Goal: Information Seeking & Learning: Learn about a topic

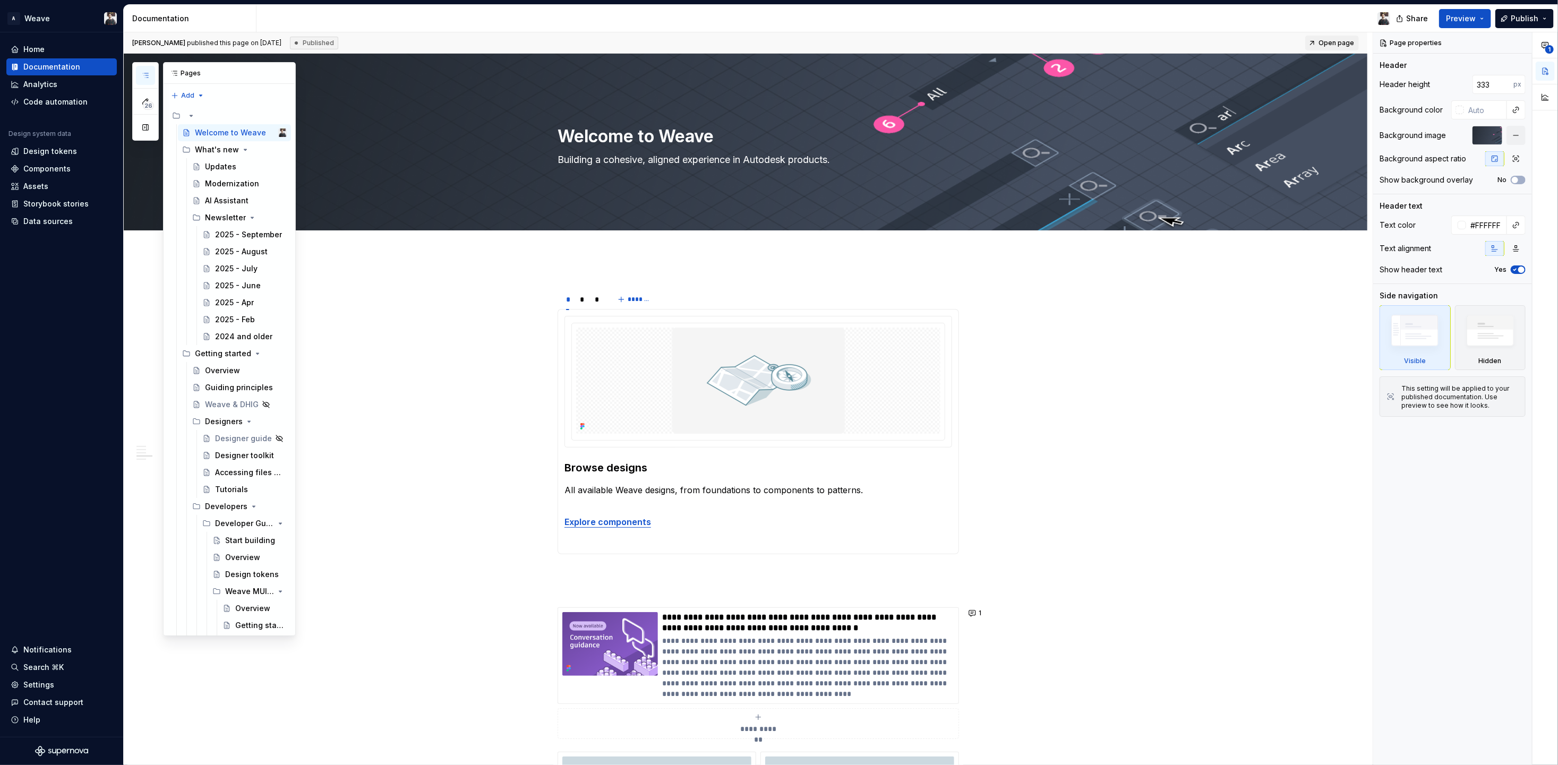
click at [148, 71] on icon "button" at bounding box center [145, 75] width 8 height 8
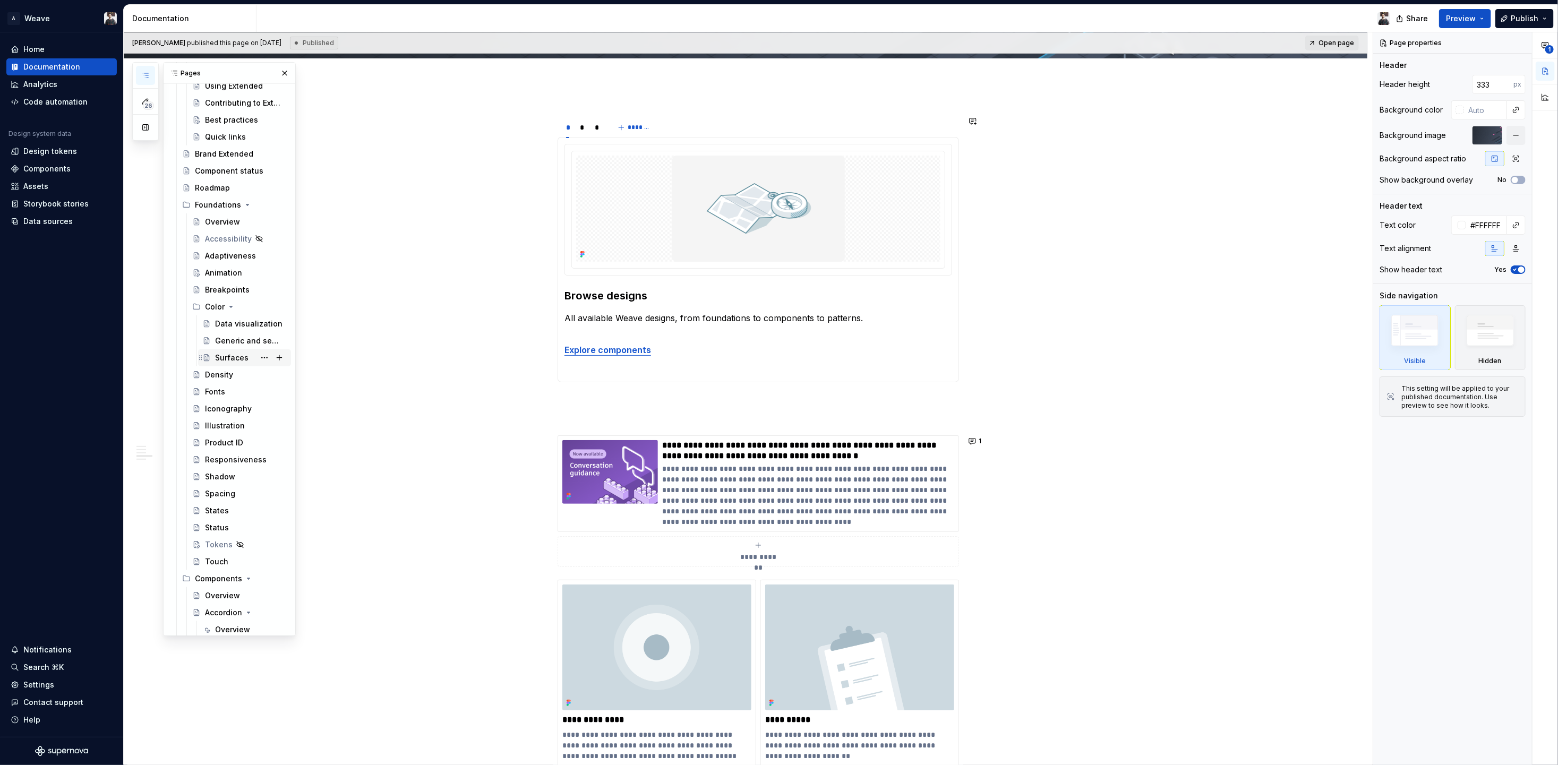
scroll to position [745, 0]
type textarea "*"
click at [217, 466] on div "States" at bounding box center [217, 465] width 24 height 11
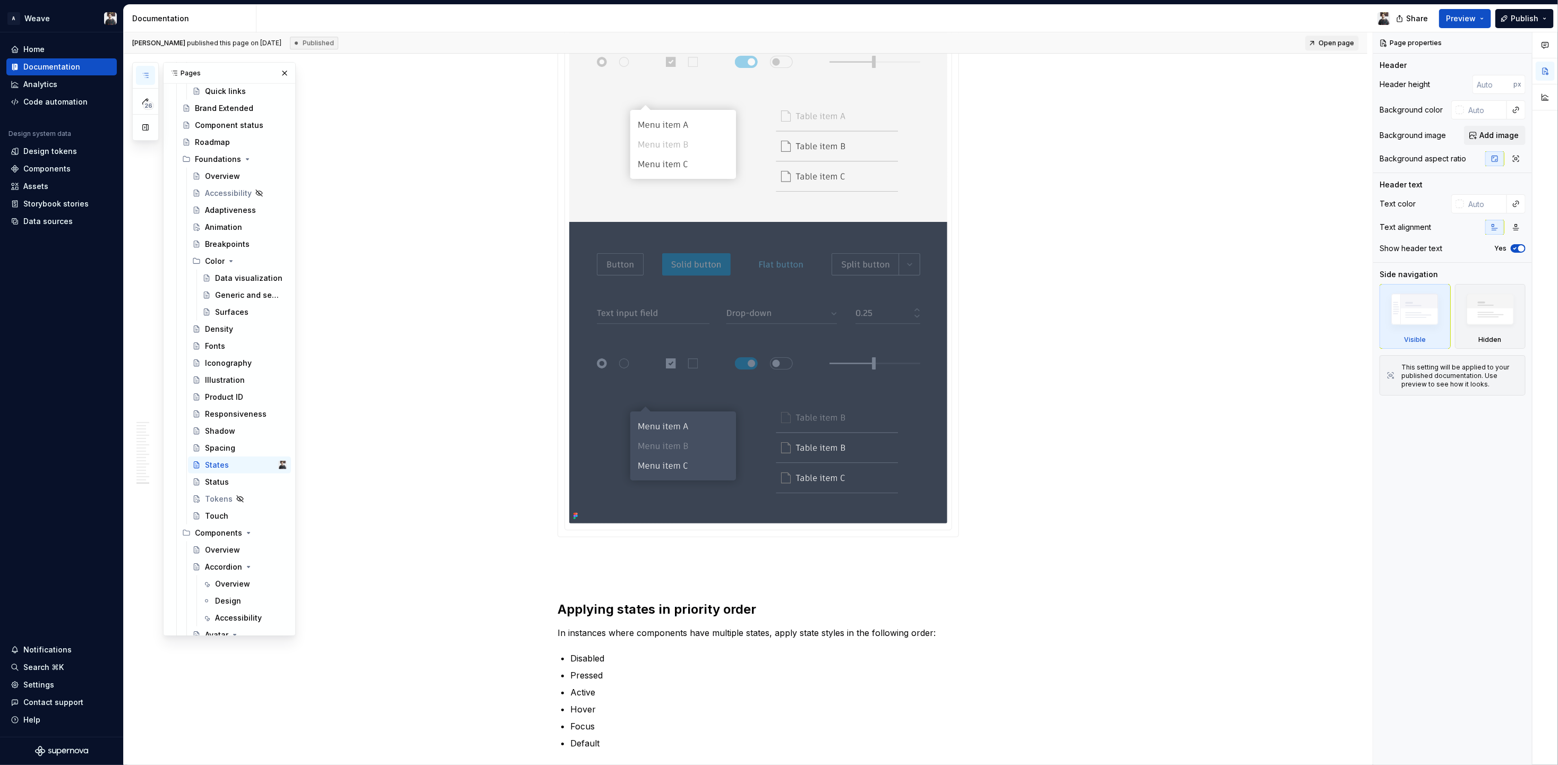
scroll to position [5829, 0]
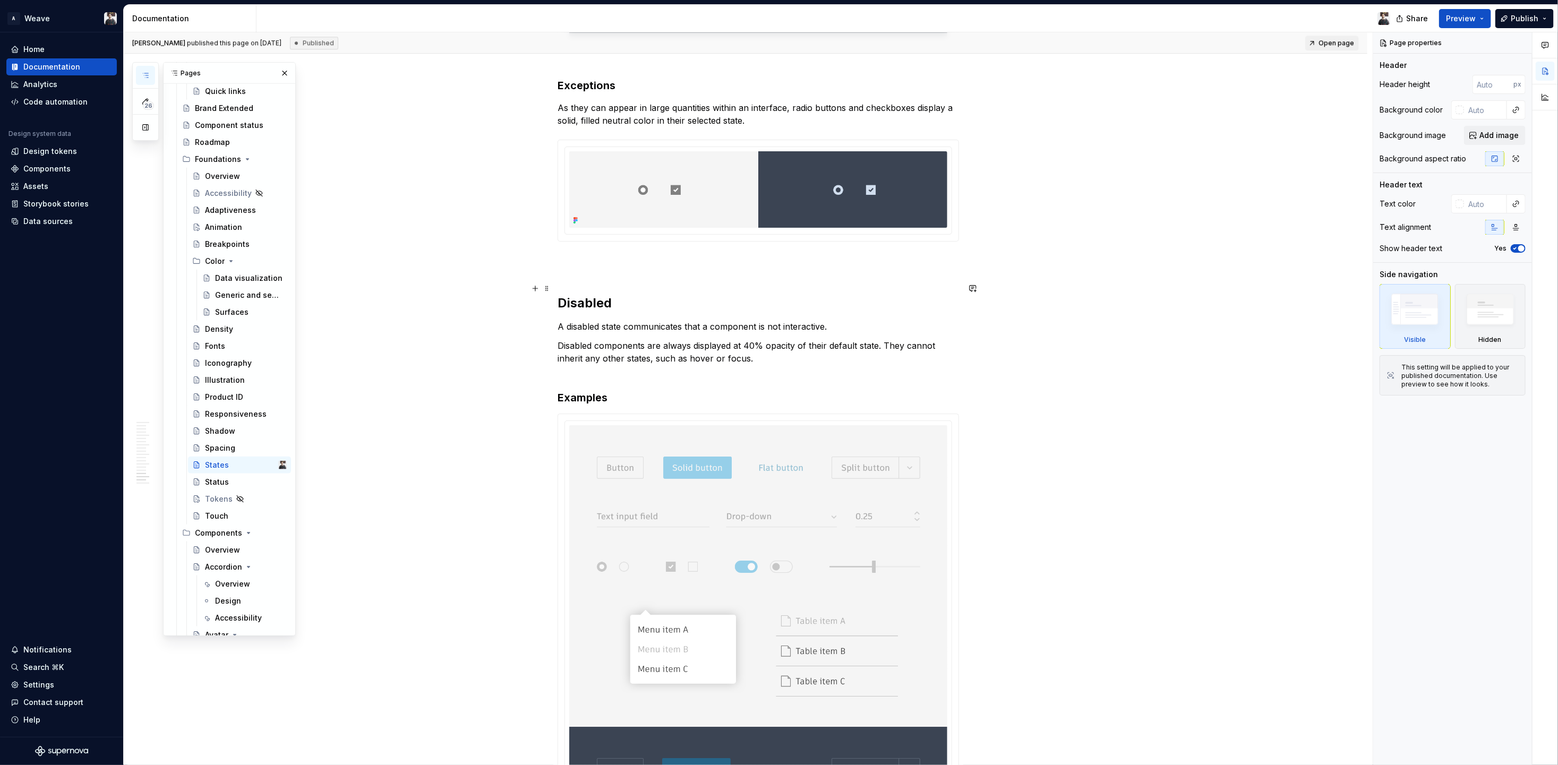
click at [596, 262] on h2 "Disabled" at bounding box center [758, 286] width 401 height 51
type textarea "*"
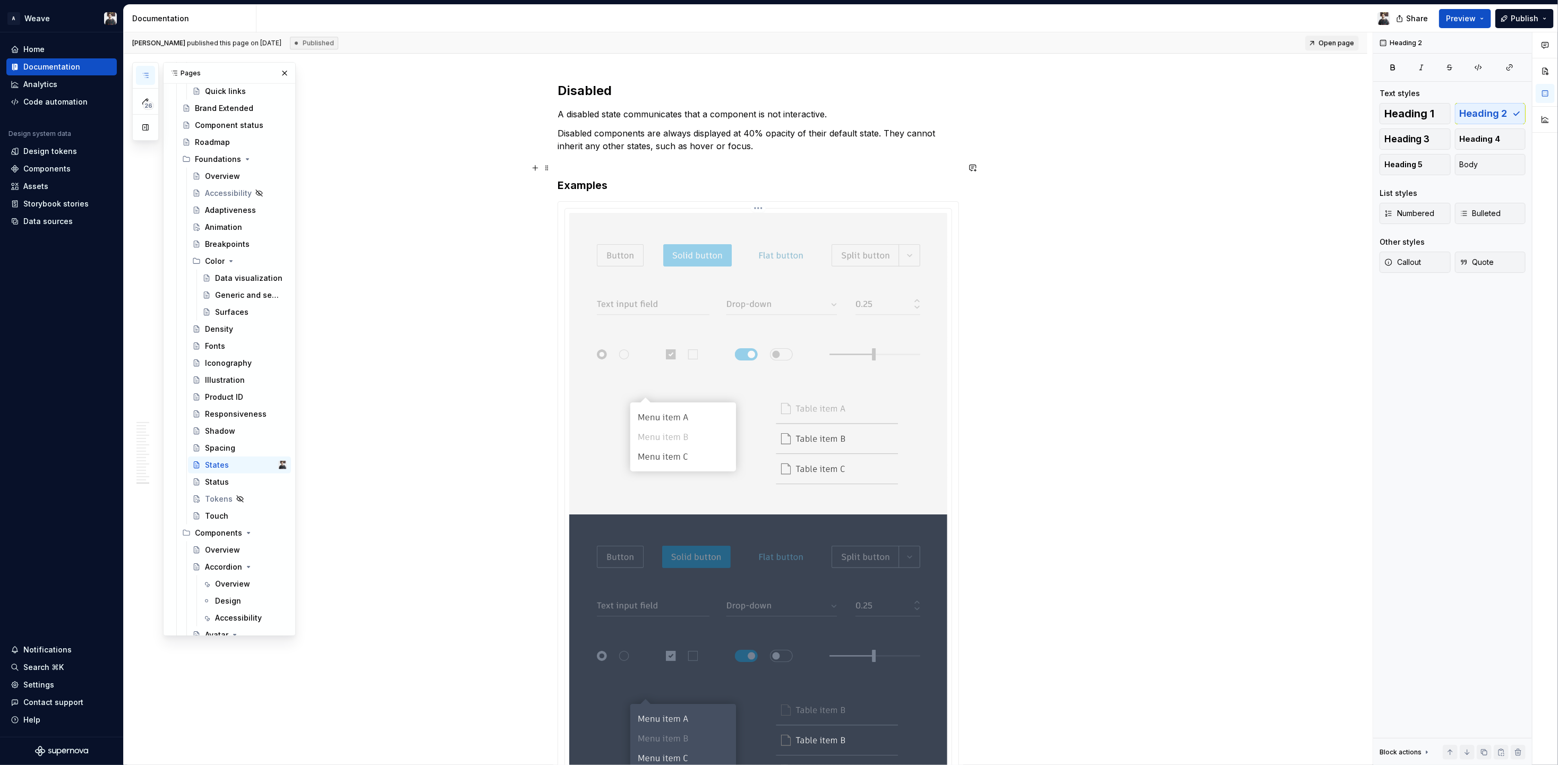
scroll to position [6221, 0]
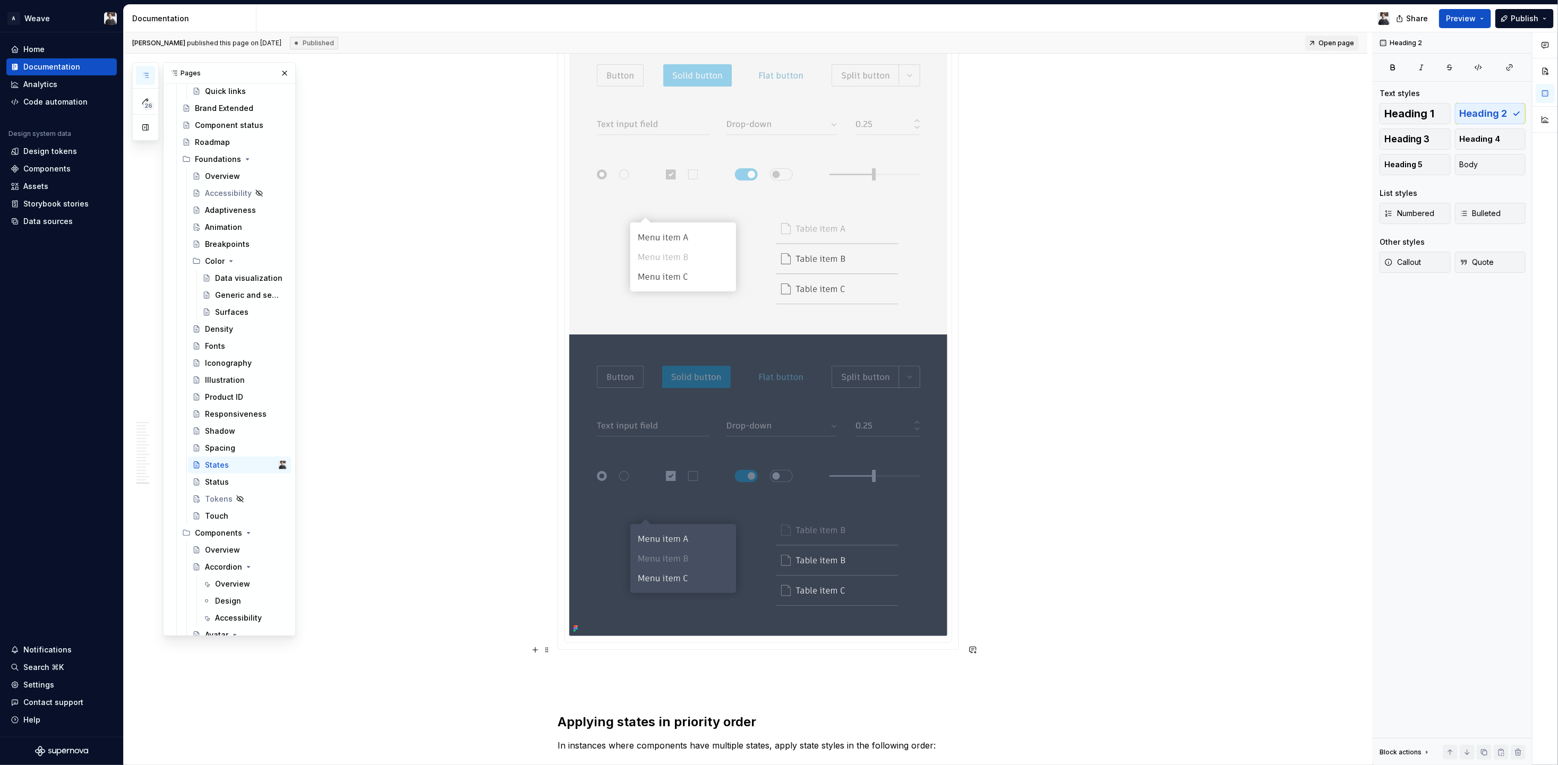
click at [1511, 106] on button "Heading 2" at bounding box center [1490, 113] width 71 height 21
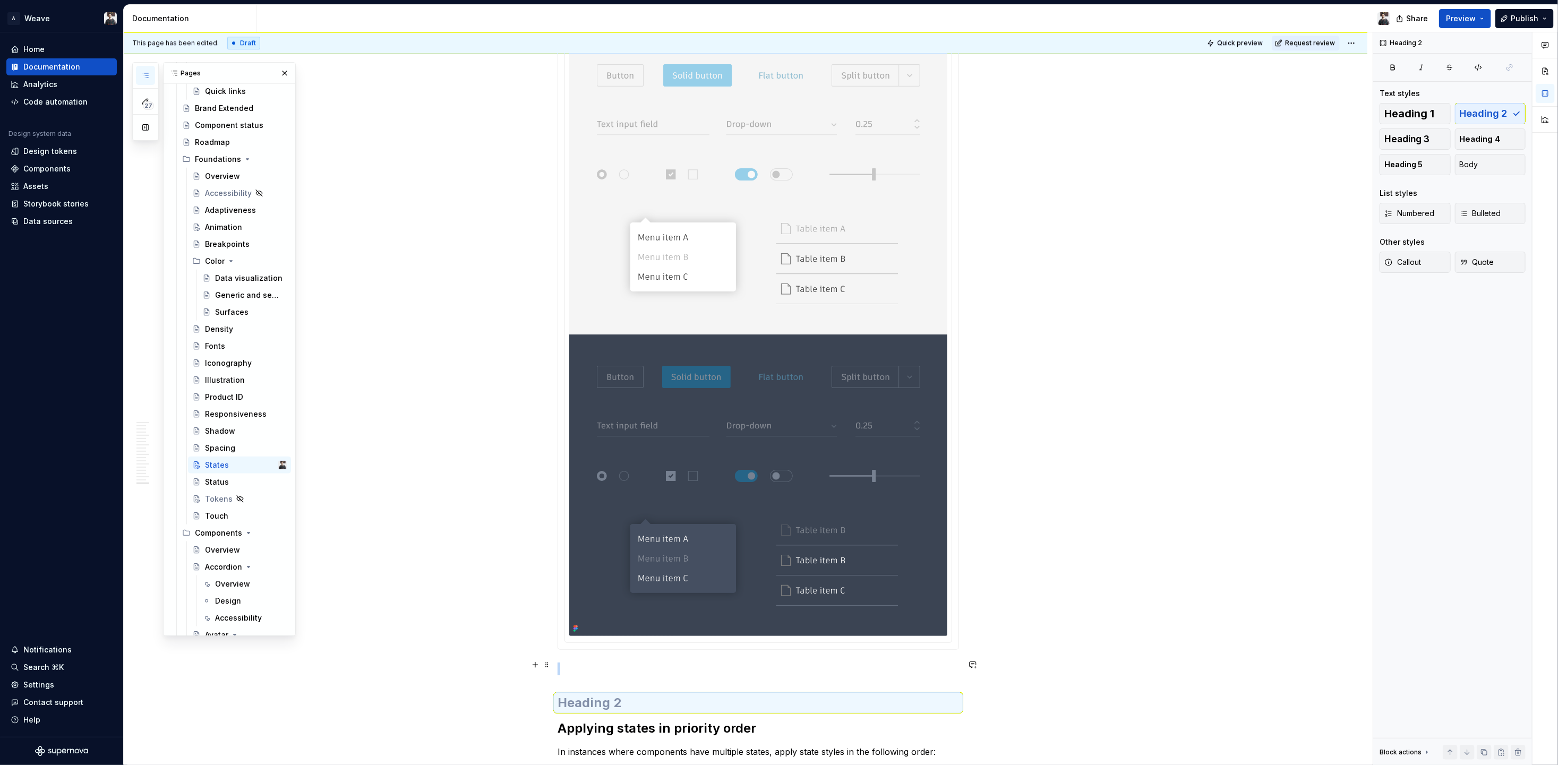
click at [613, 695] on h2 at bounding box center [758, 703] width 401 height 17
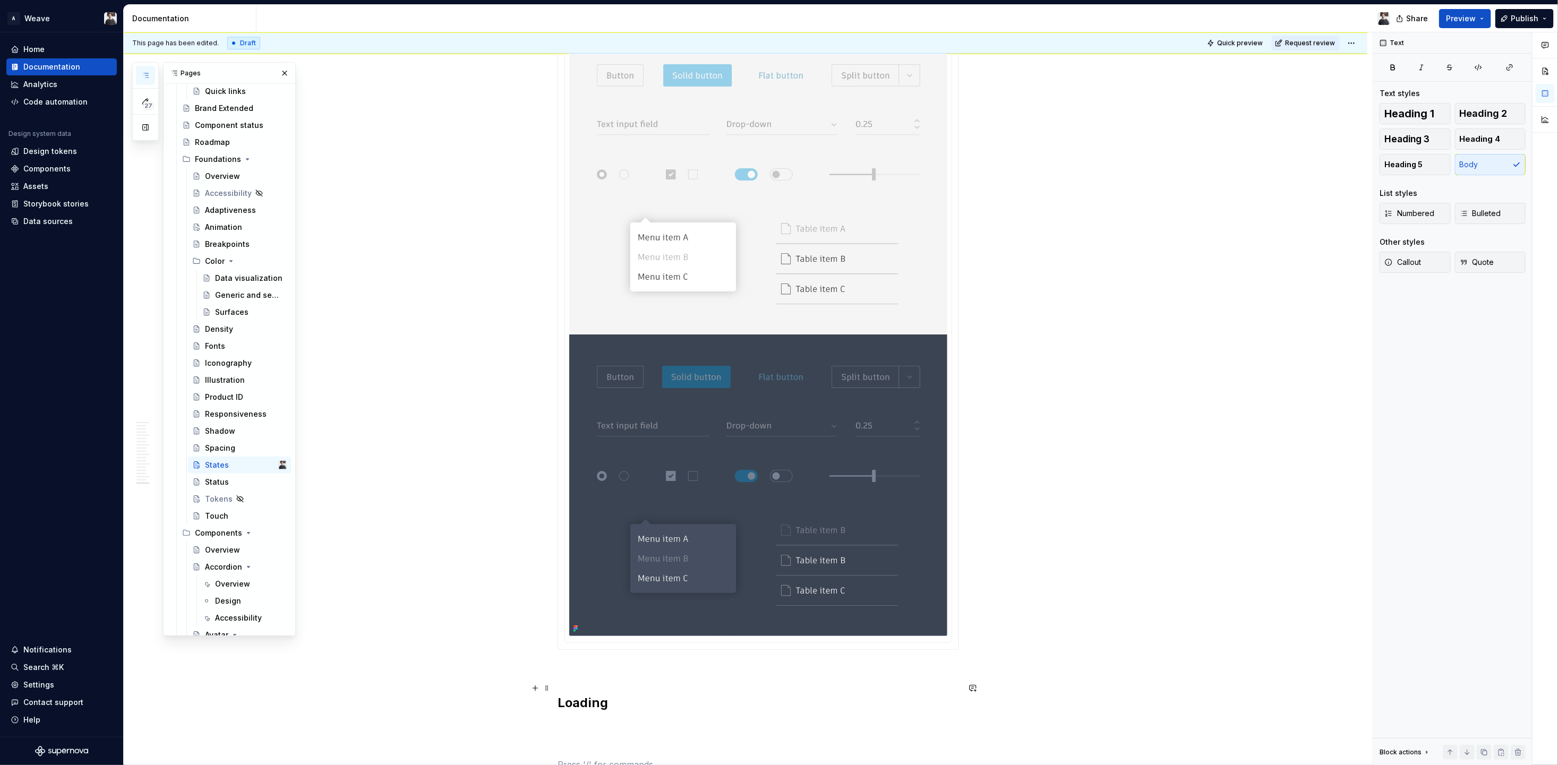
click at [599, 720] on p at bounding box center [758, 726] width 401 height 13
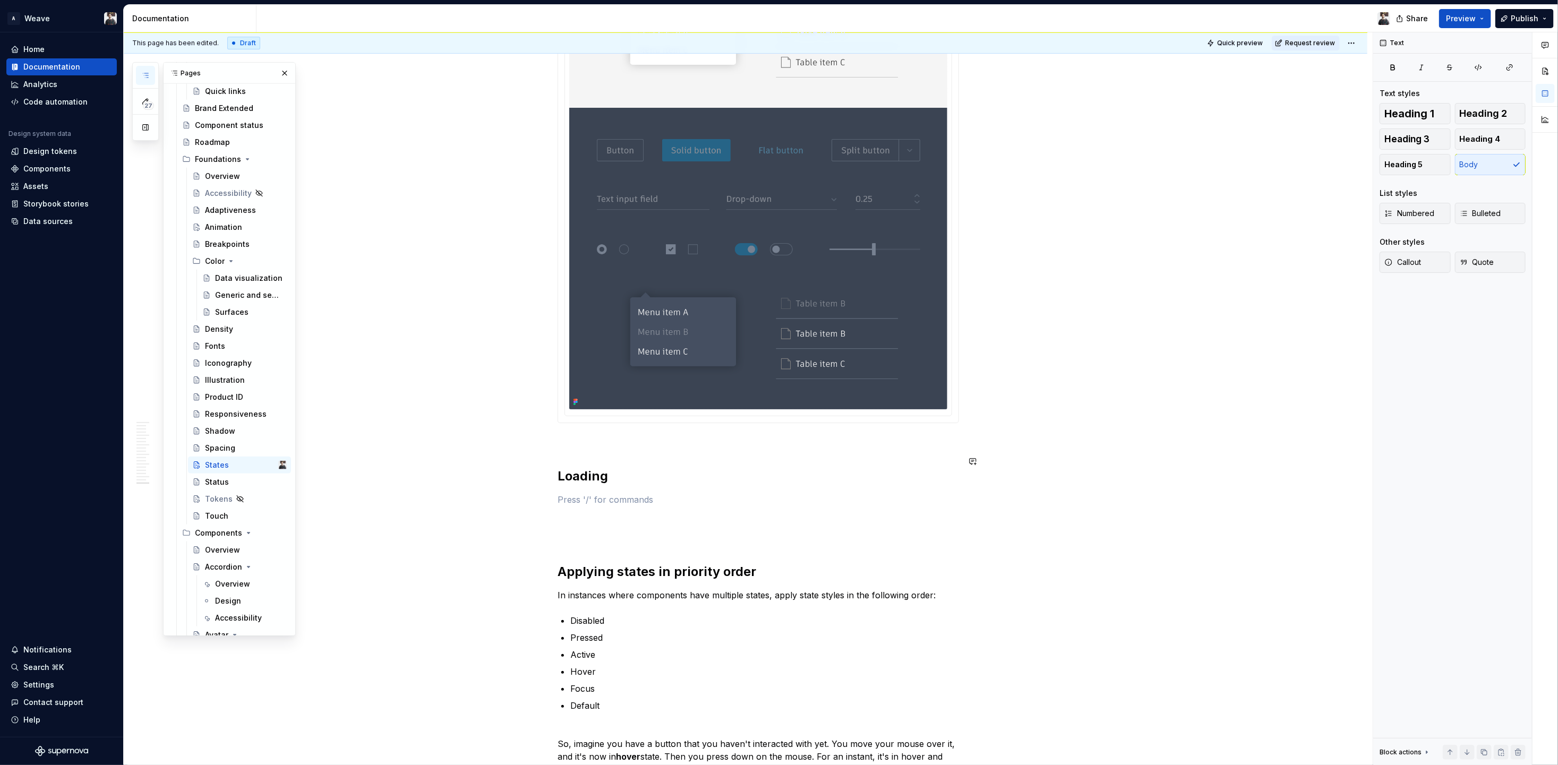
click at [591, 468] on h2 "Loading" at bounding box center [758, 476] width 401 height 17
click at [595, 436] on p at bounding box center [758, 442] width 401 height 13
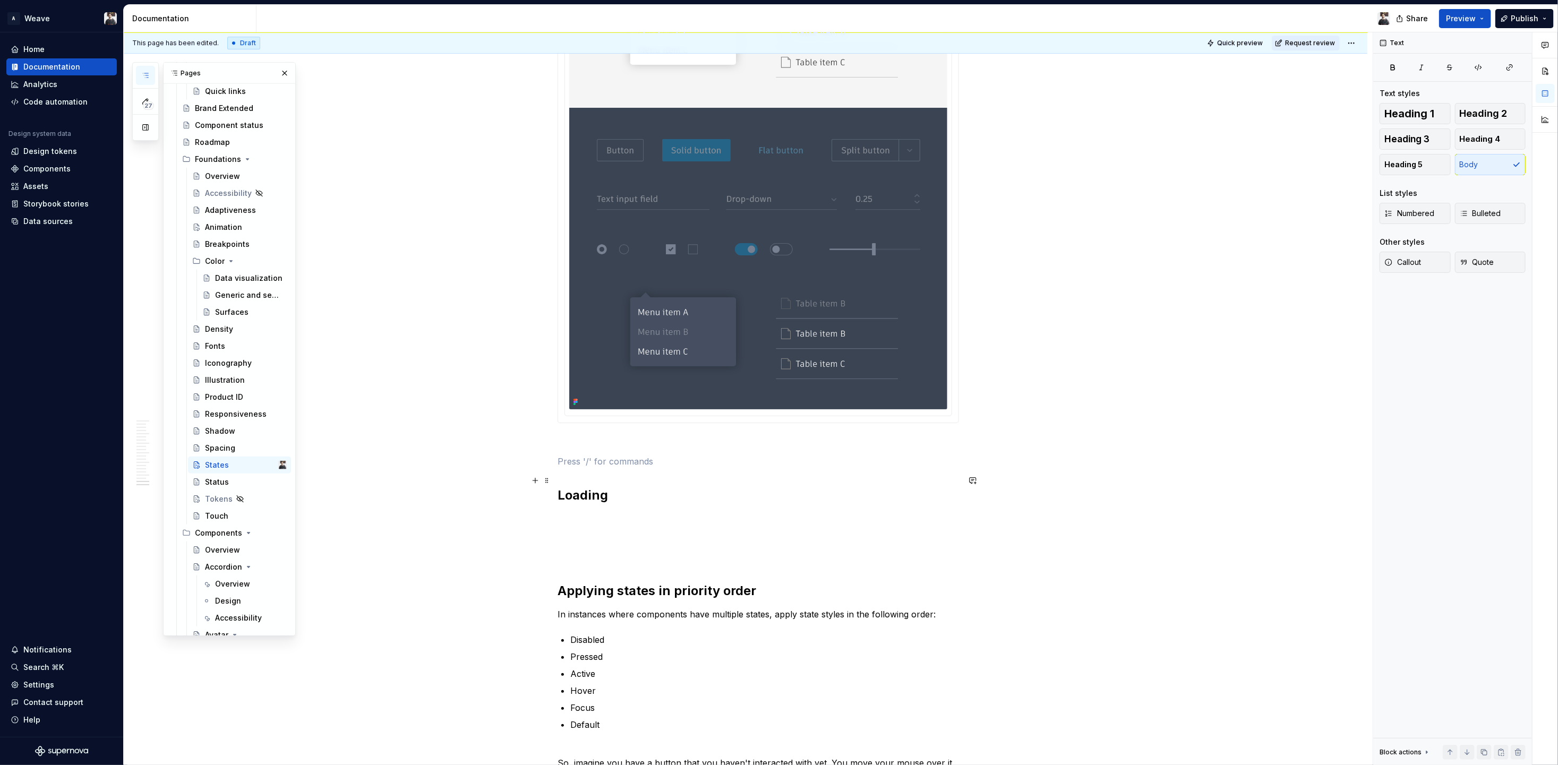
click at [634, 512] on p at bounding box center [758, 518] width 401 height 13
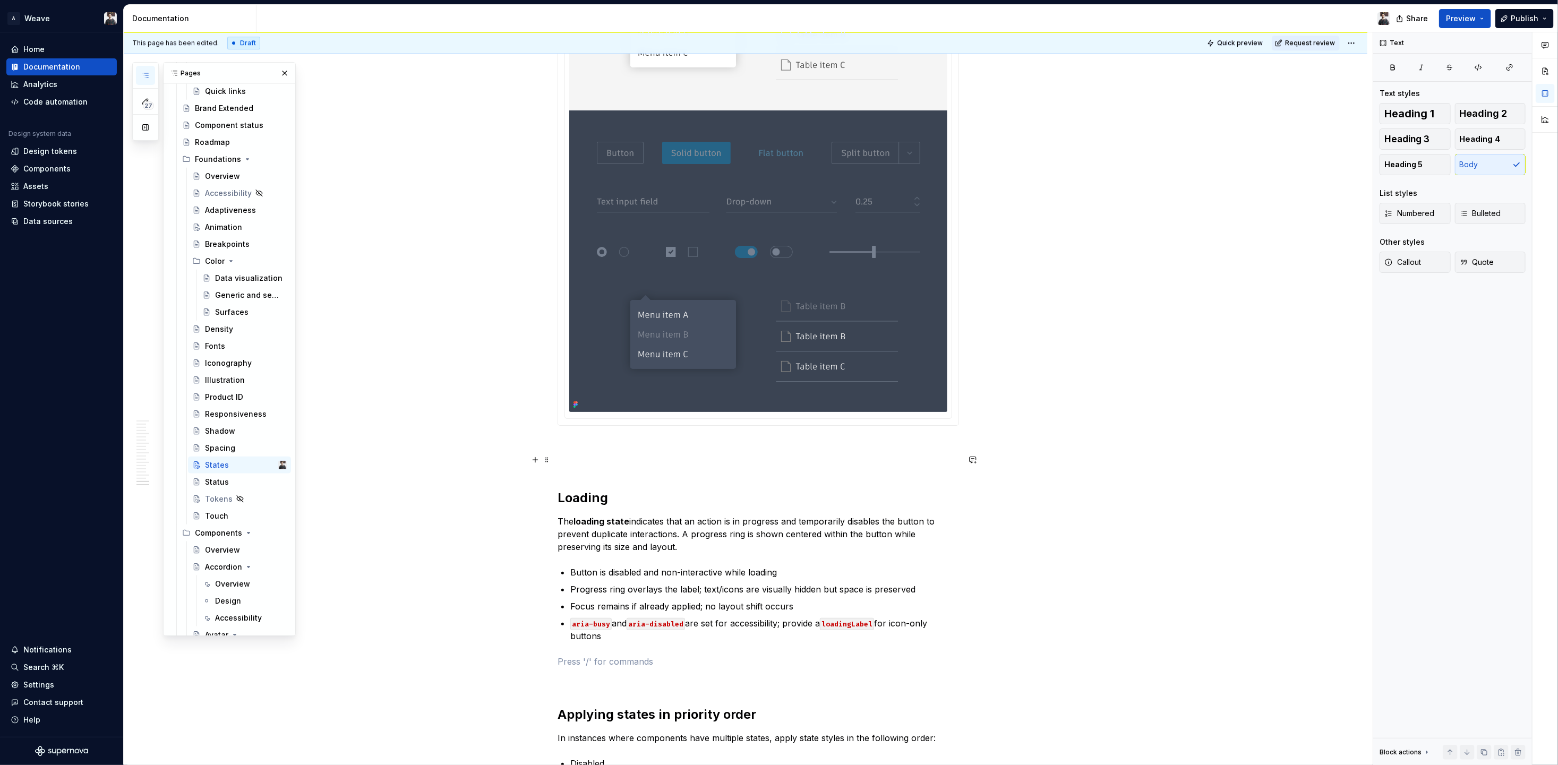
scroll to position [6452, 0]
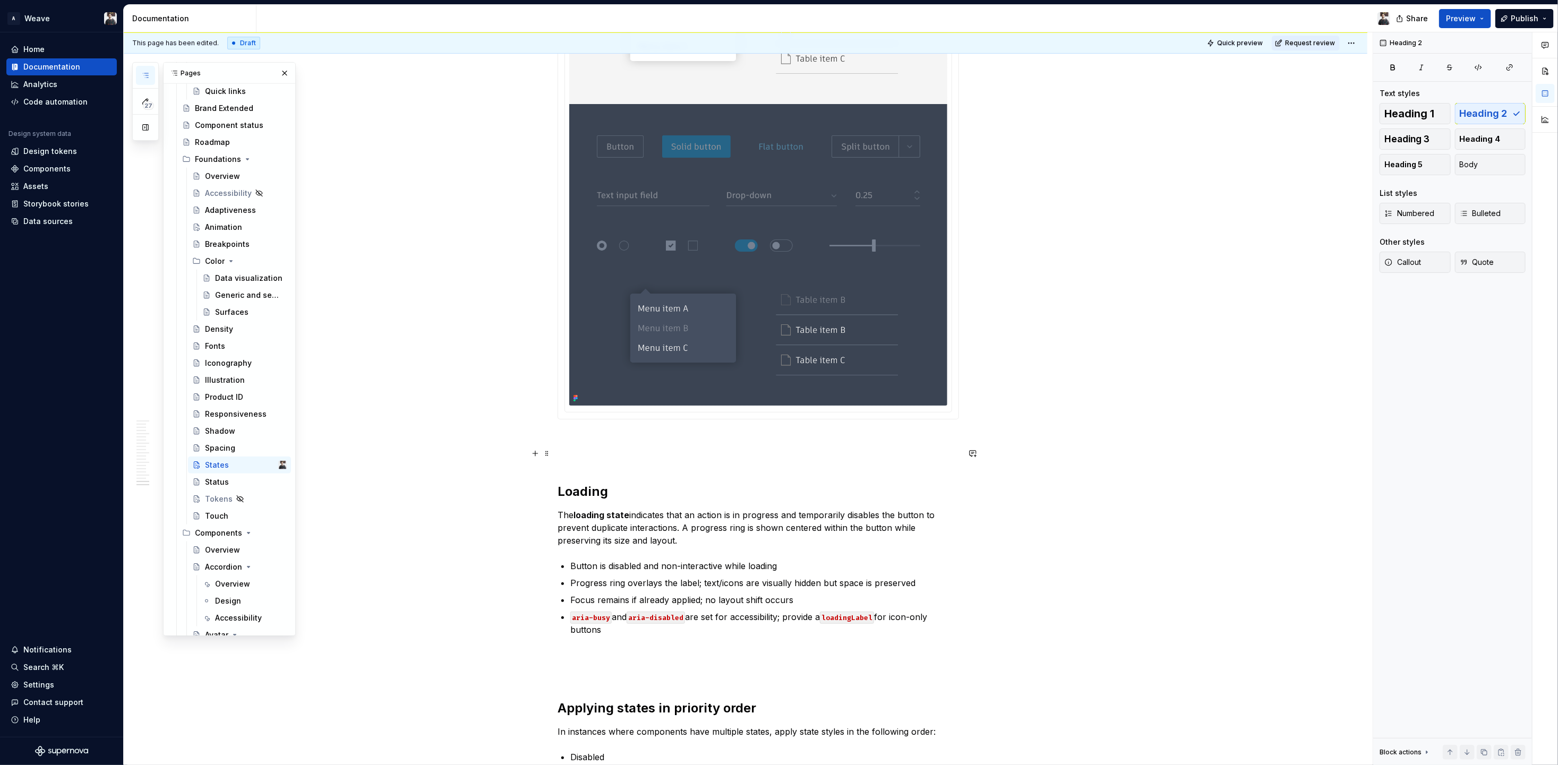
click at [595, 483] on h2 "Loading" at bounding box center [758, 491] width 401 height 17
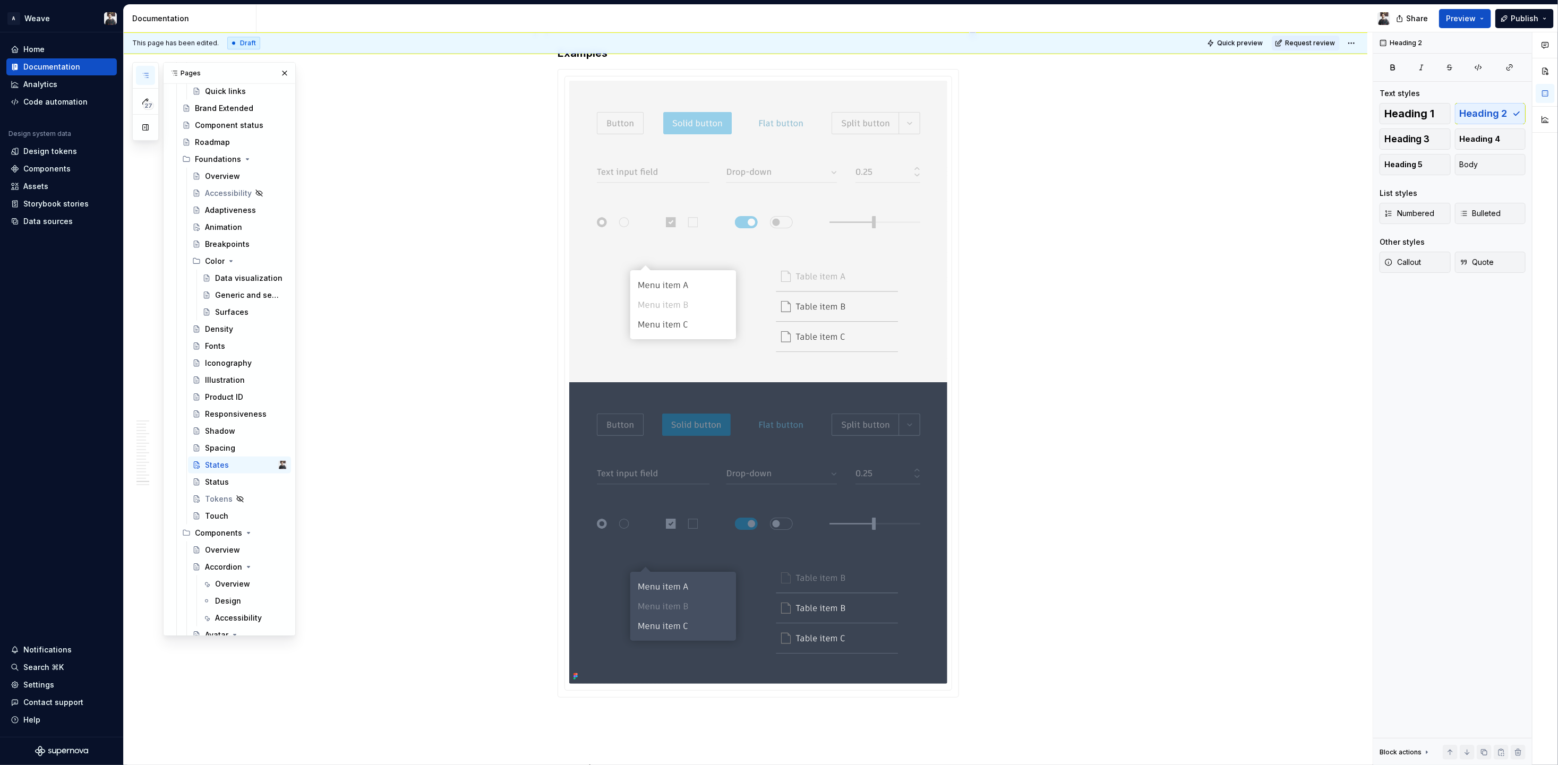
scroll to position [6410, 0]
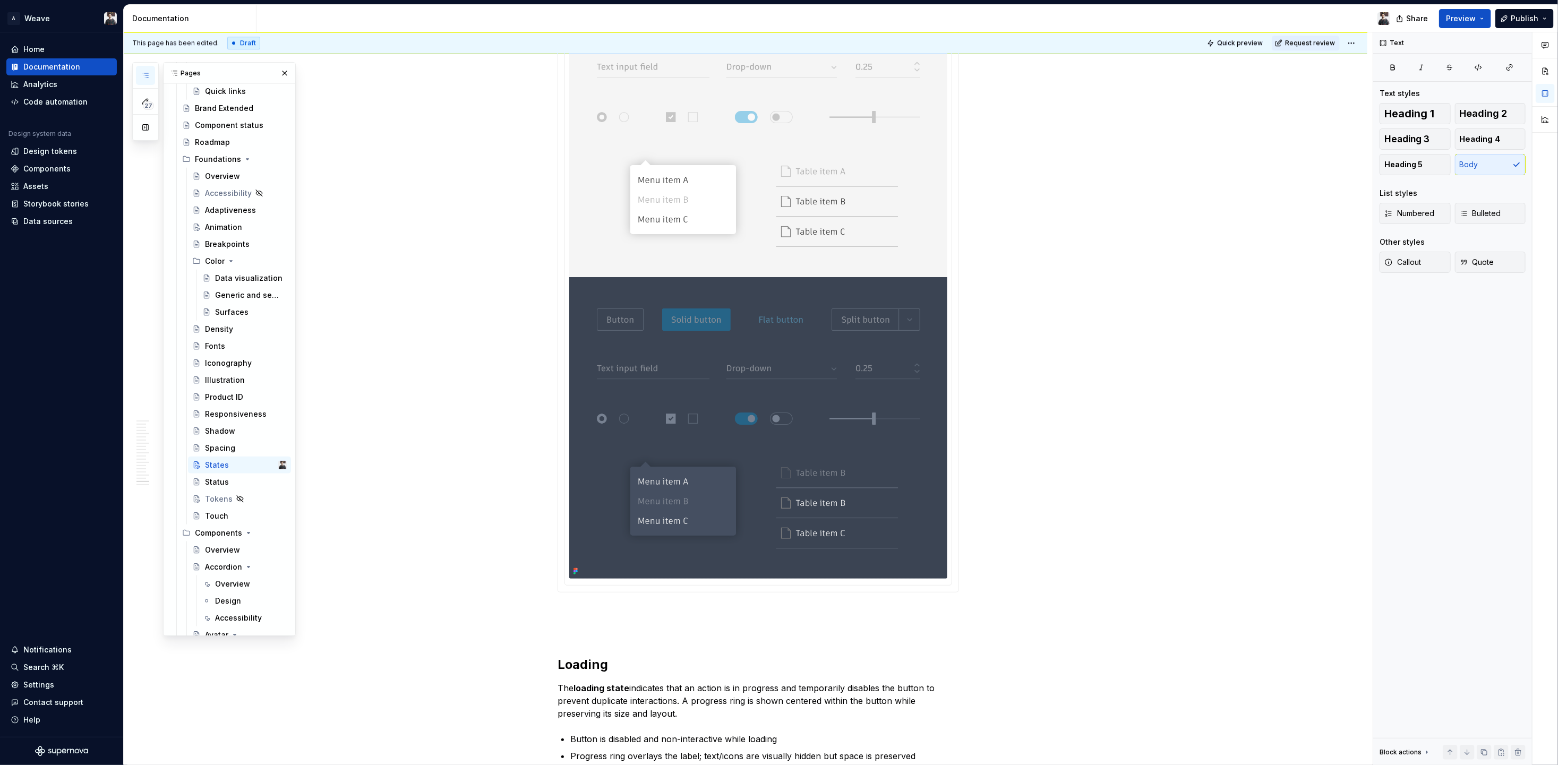
scroll to position [6285, 0]
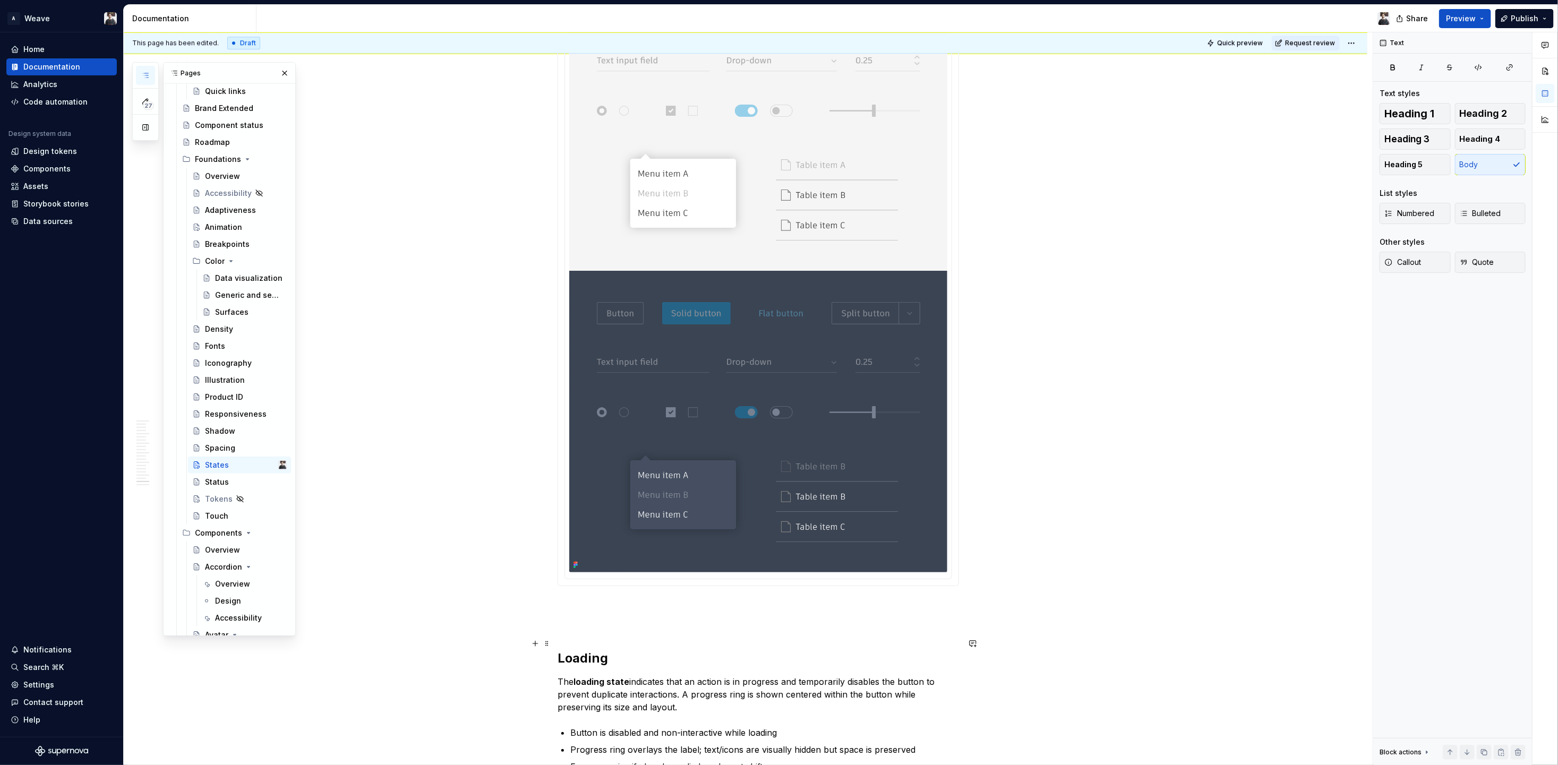
click at [690, 676] on p "The loading state indicates that an action is in progress and temporarily disab…" at bounding box center [758, 695] width 401 height 38
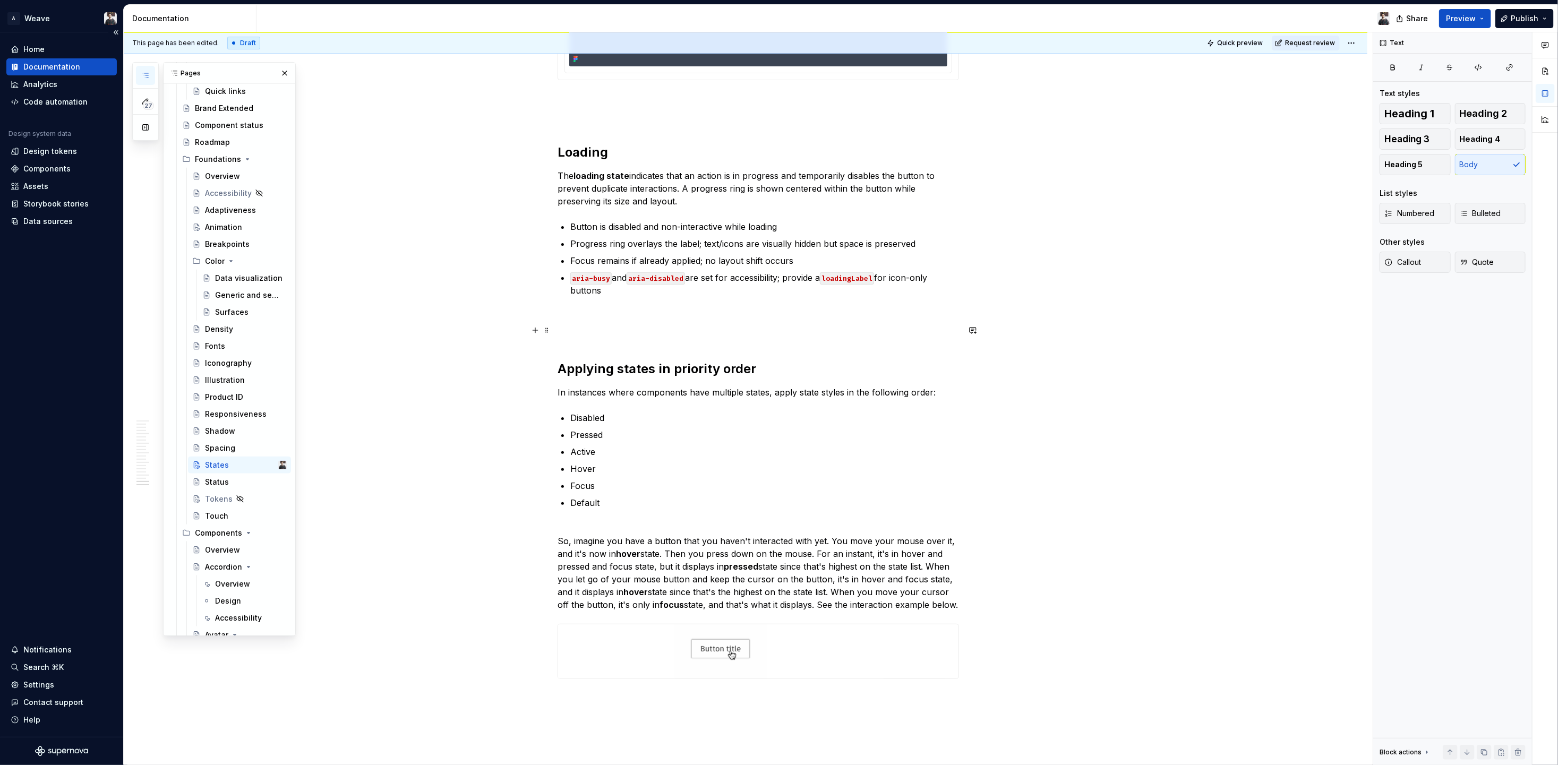
scroll to position [6767, 0]
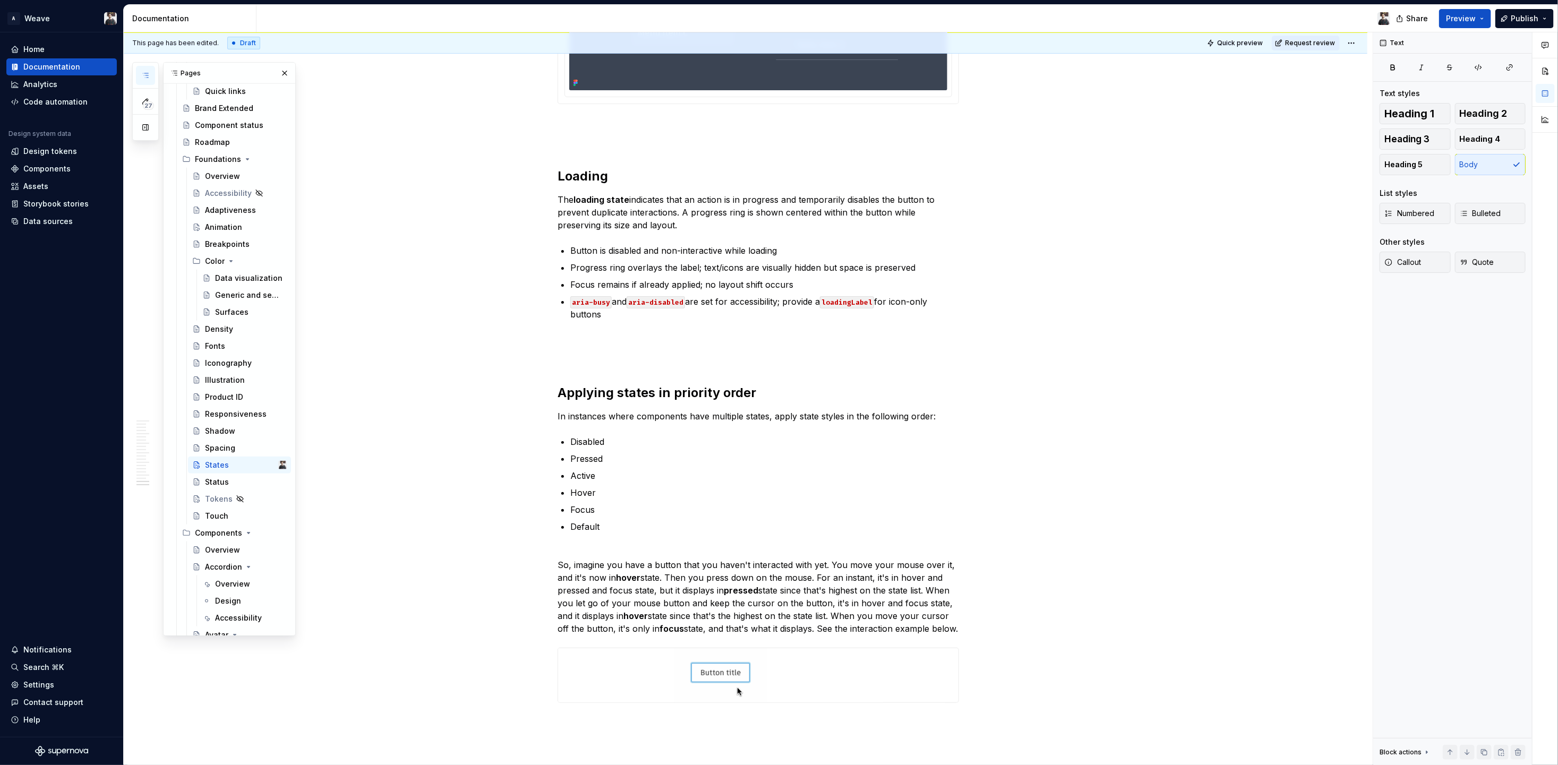
click at [600, 296] on code "aria-busy" at bounding box center [590, 302] width 41 height 12
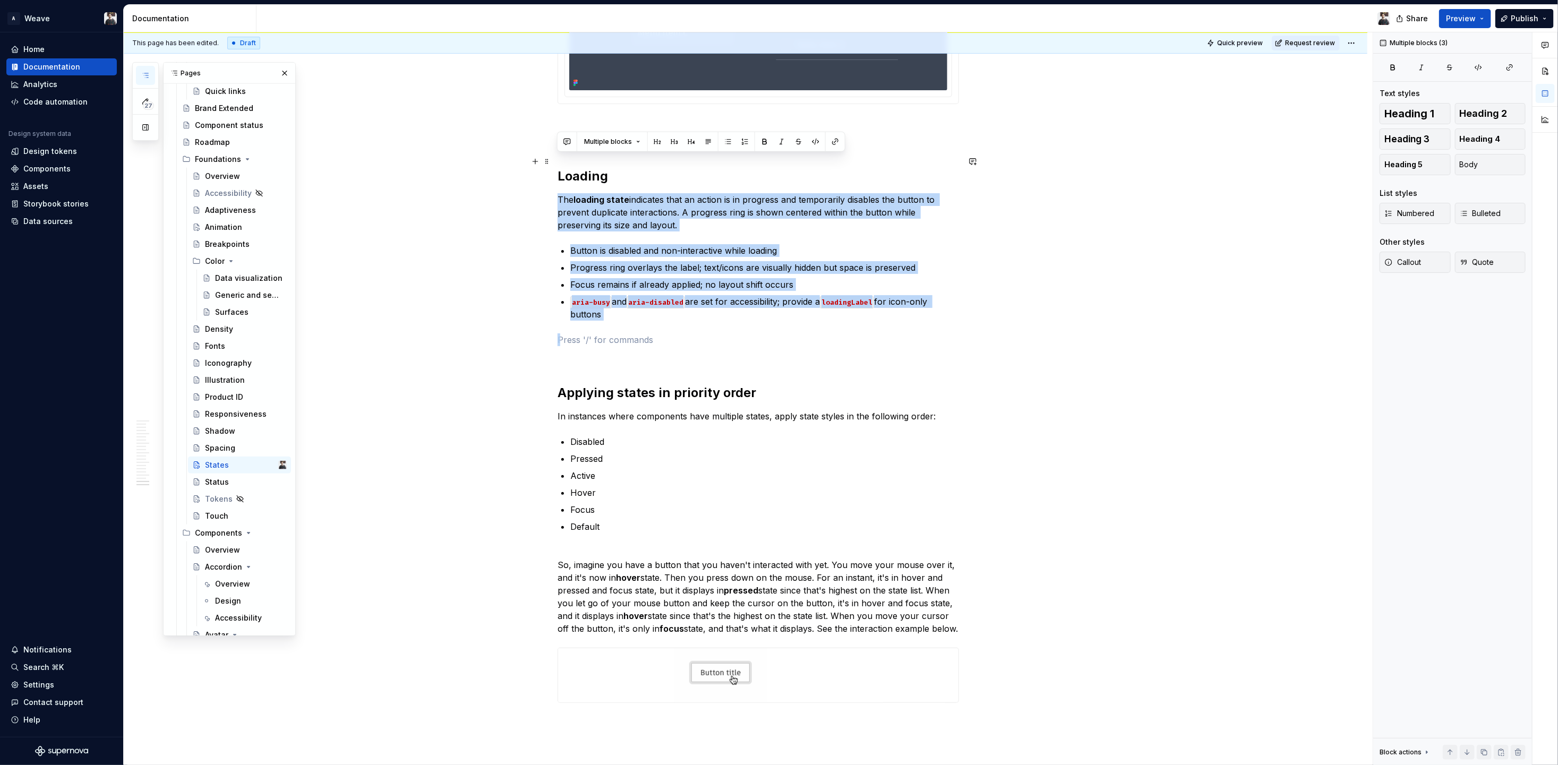
drag, startPoint x: 629, startPoint y: 285, endPoint x: 510, endPoint y: 164, distance: 169.4
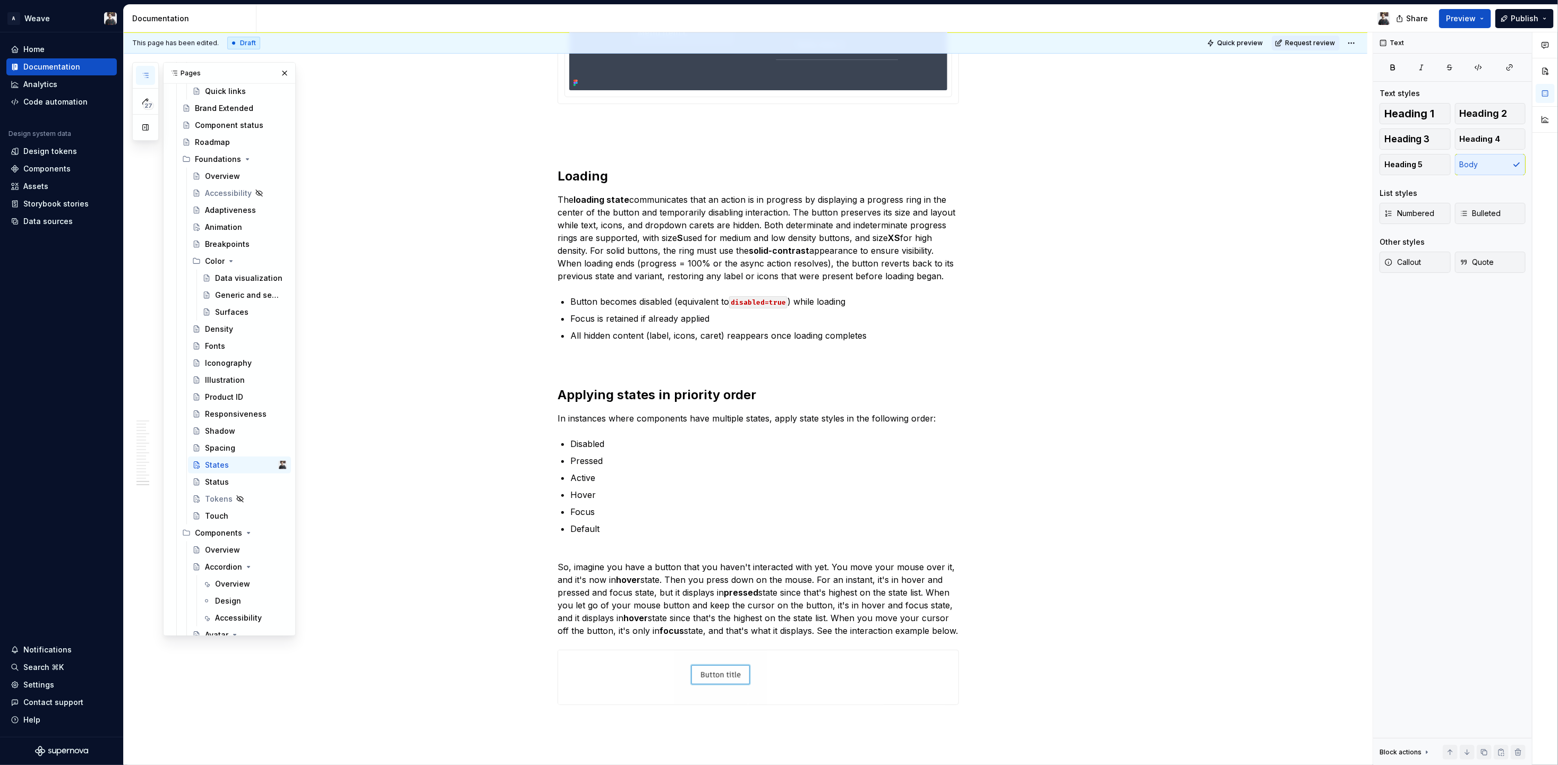
click at [880, 329] on p "All hidden content (label, icons, caret) reappears once loading completes" at bounding box center [764, 335] width 389 height 13
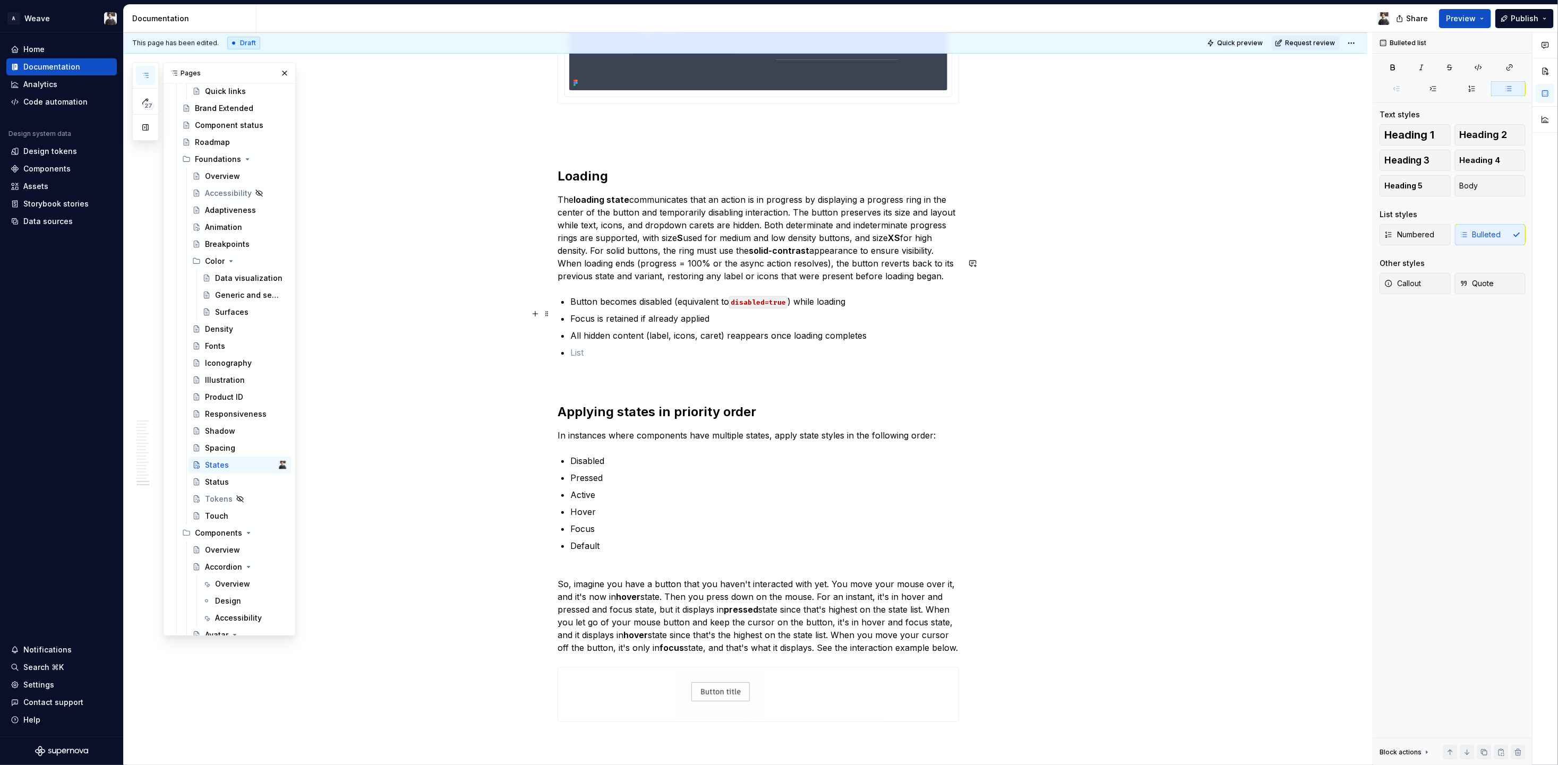
click at [600, 346] on p at bounding box center [764, 352] width 389 height 13
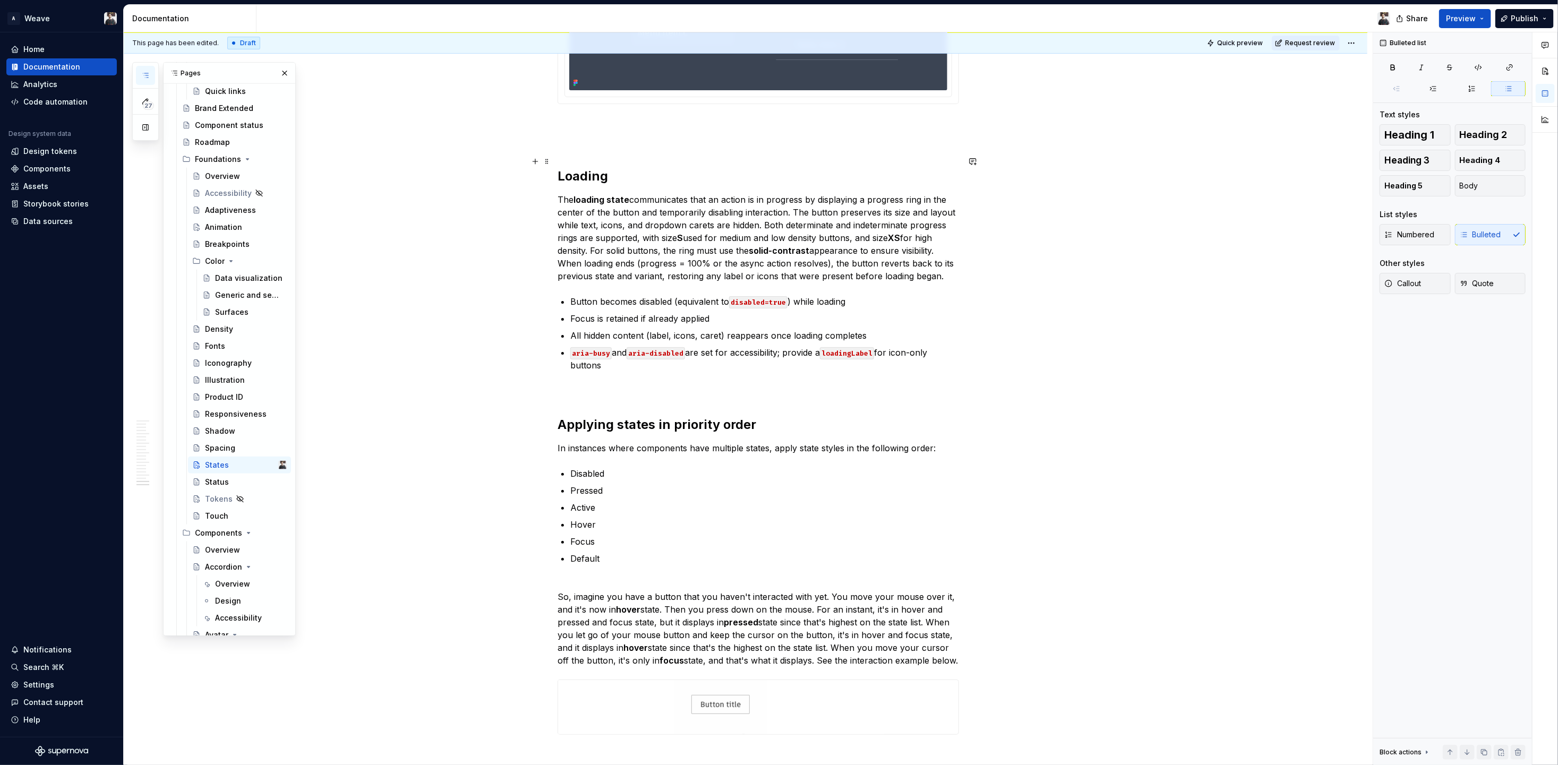
click at [585, 193] on p "The loading state communicates that an action is in progress by displaying a pr…" at bounding box center [758, 237] width 401 height 89
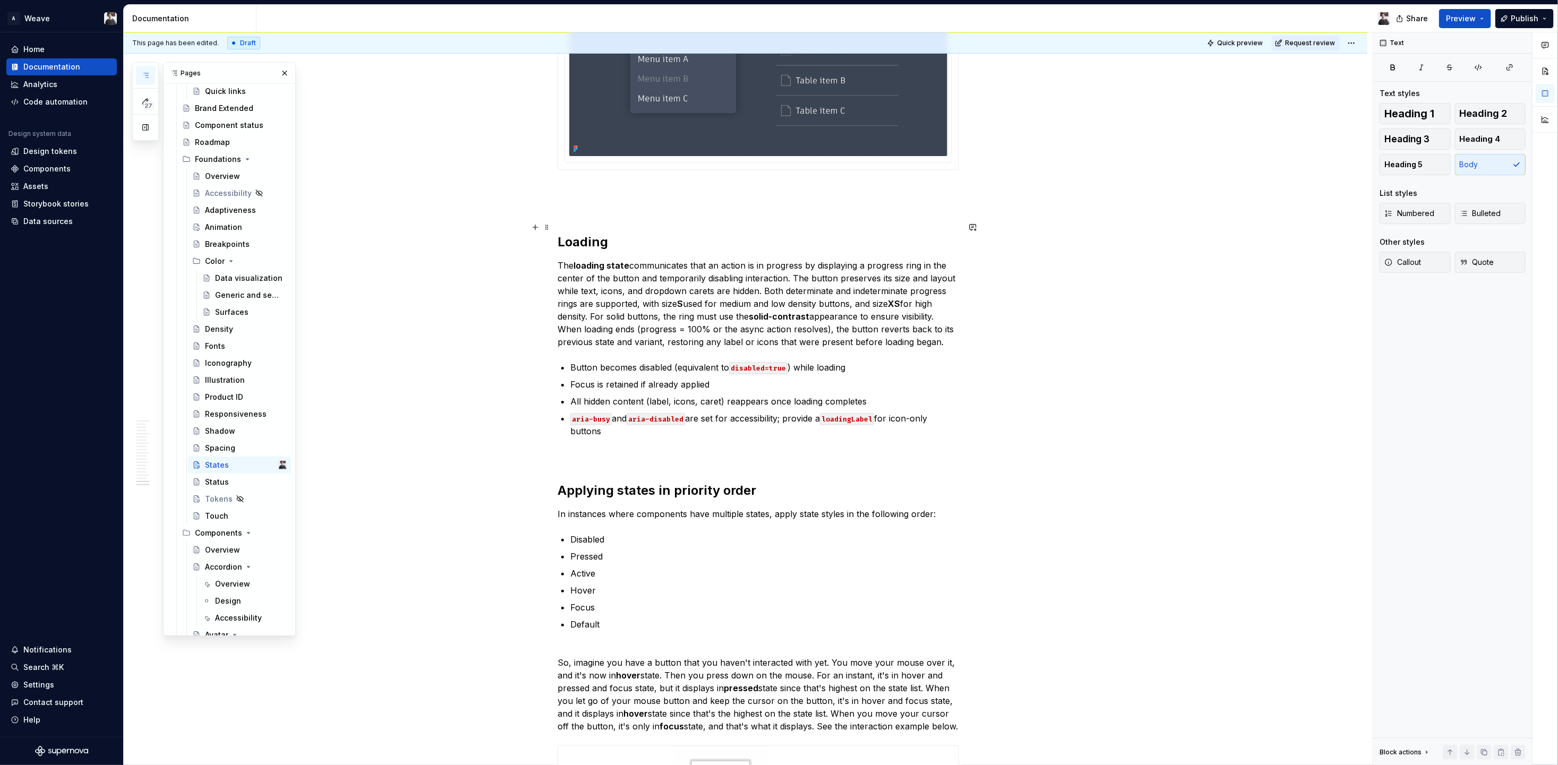
scroll to position [6654, 0]
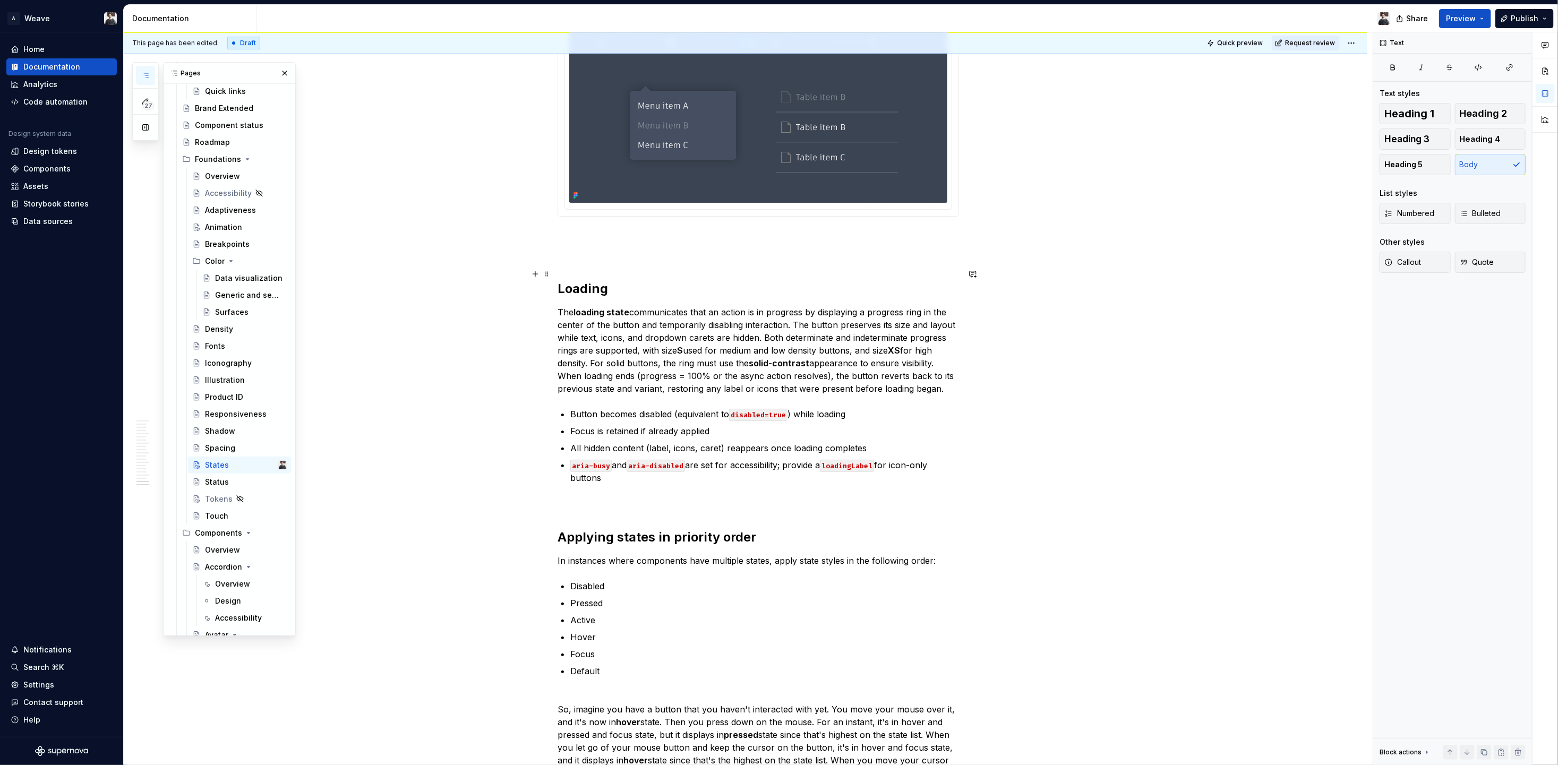
click at [766, 306] on p "The loading state communicates that an action is in progress by displaying a pr…" at bounding box center [758, 350] width 401 height 89
click at [759, 306] on p "The loading state communicates that an action is in progress by displaying a pr…" at bounding box center [758, 350] width 401 height 89
click at [763, 306] on p "The loading state communicates that an action is in progress by displaying a pr…" at bounding box center [758, 350] width 401 height 89
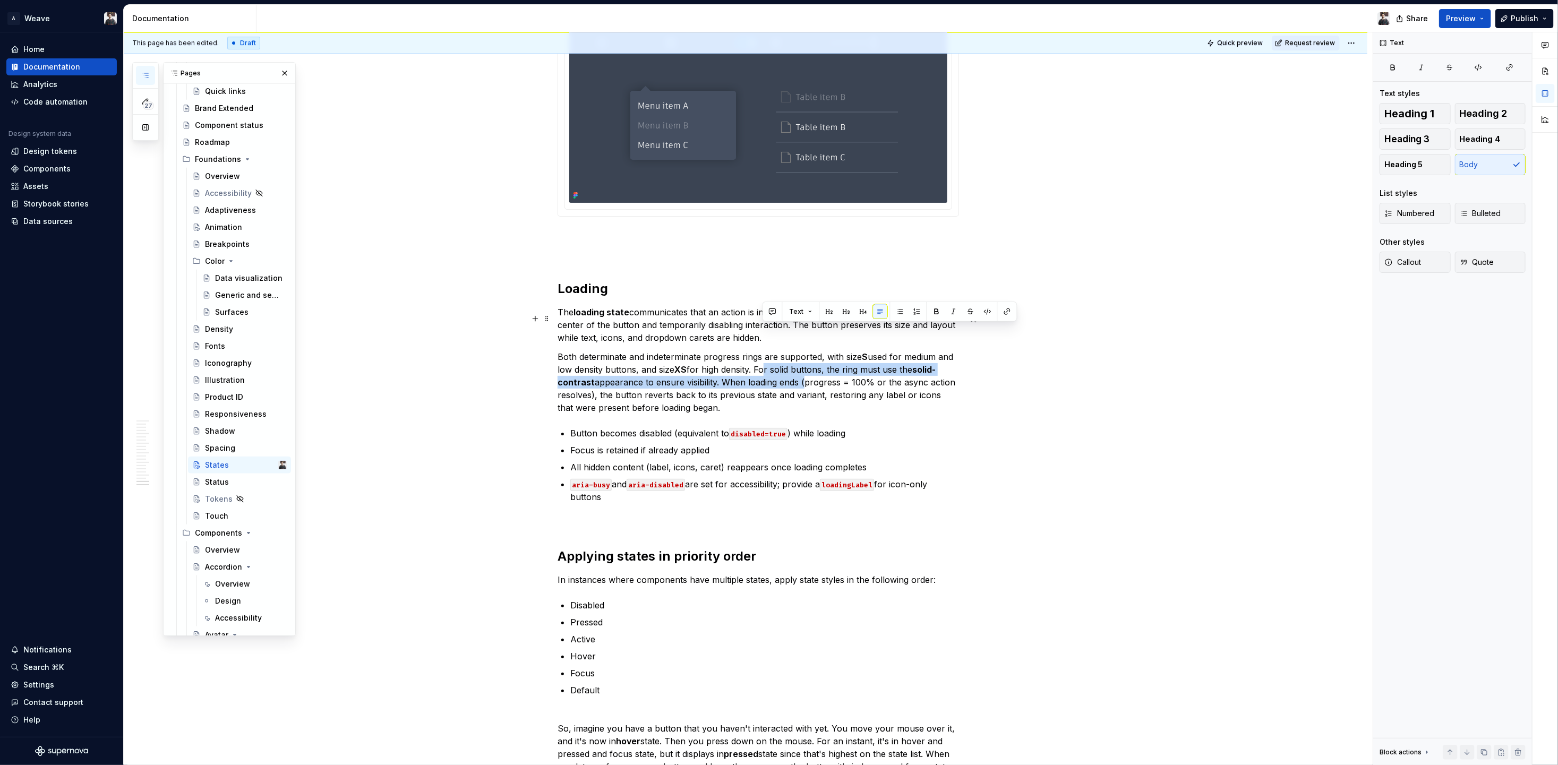
drag, startPoint x: 760, startPoint y: 328, endPoint x: 801, endPoint y: 343, distance: 43.5
click at [801, 351] on p "Both determinate and indeterminate progress rings are supported, with size S us…" at bounding box center [758, 383] width 401 height 64
drag, startPoint x: 767, startPoint y: 333, endPoint x: 723, endPoint y: 343, distance: 45.2
click at [723, 351] on p "Both determinate and indeterminate progress rings are supported, with size S us…" at bounding box center [758, 383] width 401 height 64
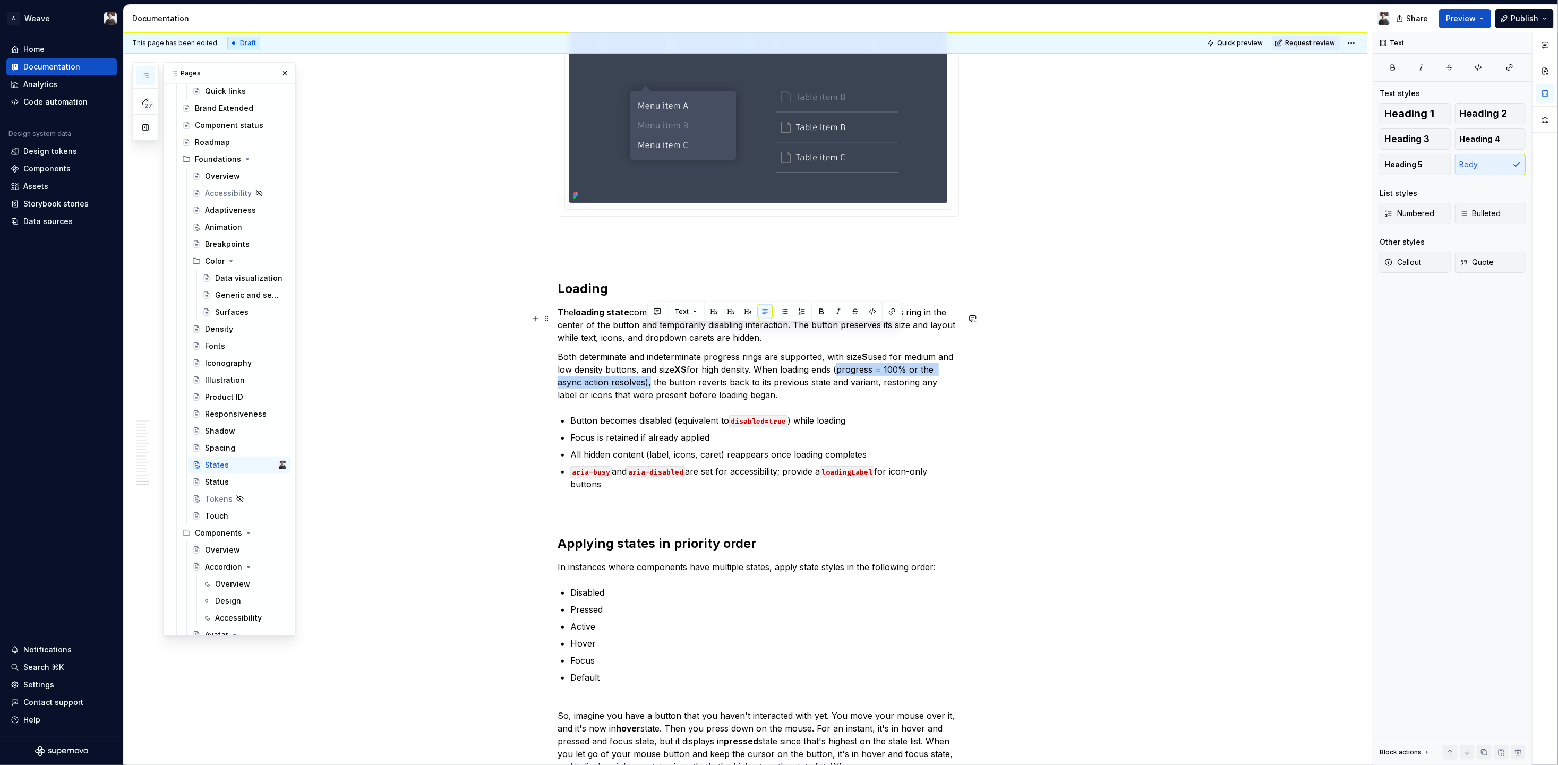
drag, startPoint x: 838, startPoint y: 330, endPoint x: 647, endPoint y: 342, distance: 191.0
click at [647, 351] on p "Both determinate and indeterminate progress rings are supported, with size S us…" at bounding box center [758, 376] width 401 height 51
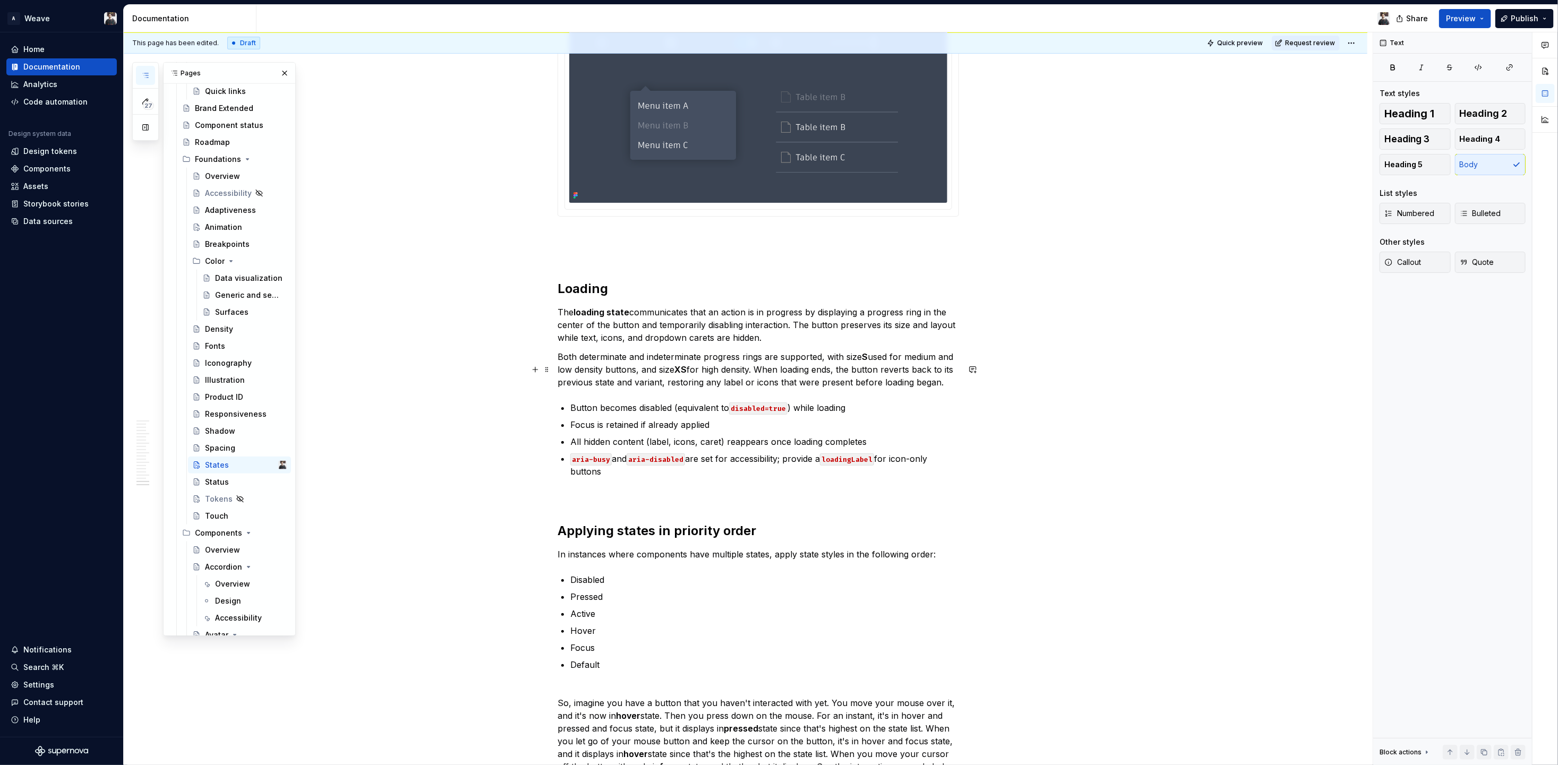
click at [614, 401] on p "Button becomes disabled (equivalent to disabled=true ) while loading" at bounding box center [764, 407] width 389 height 13
click at [652, 401] on p "Button becomes disabled (equivalent to disabled=true ) while loading" at bounding box center [764, 407] width 389 height 13
click at [853, 401] on p "Button becomes disabled (equivalent to disabled=true ) while loading" at bounding box center [764, 407] width 389 height 13
drag, startPoint x: 592, startPoint y: 382, endPoint x: 611, endPoint y: 378, distance: 19.0
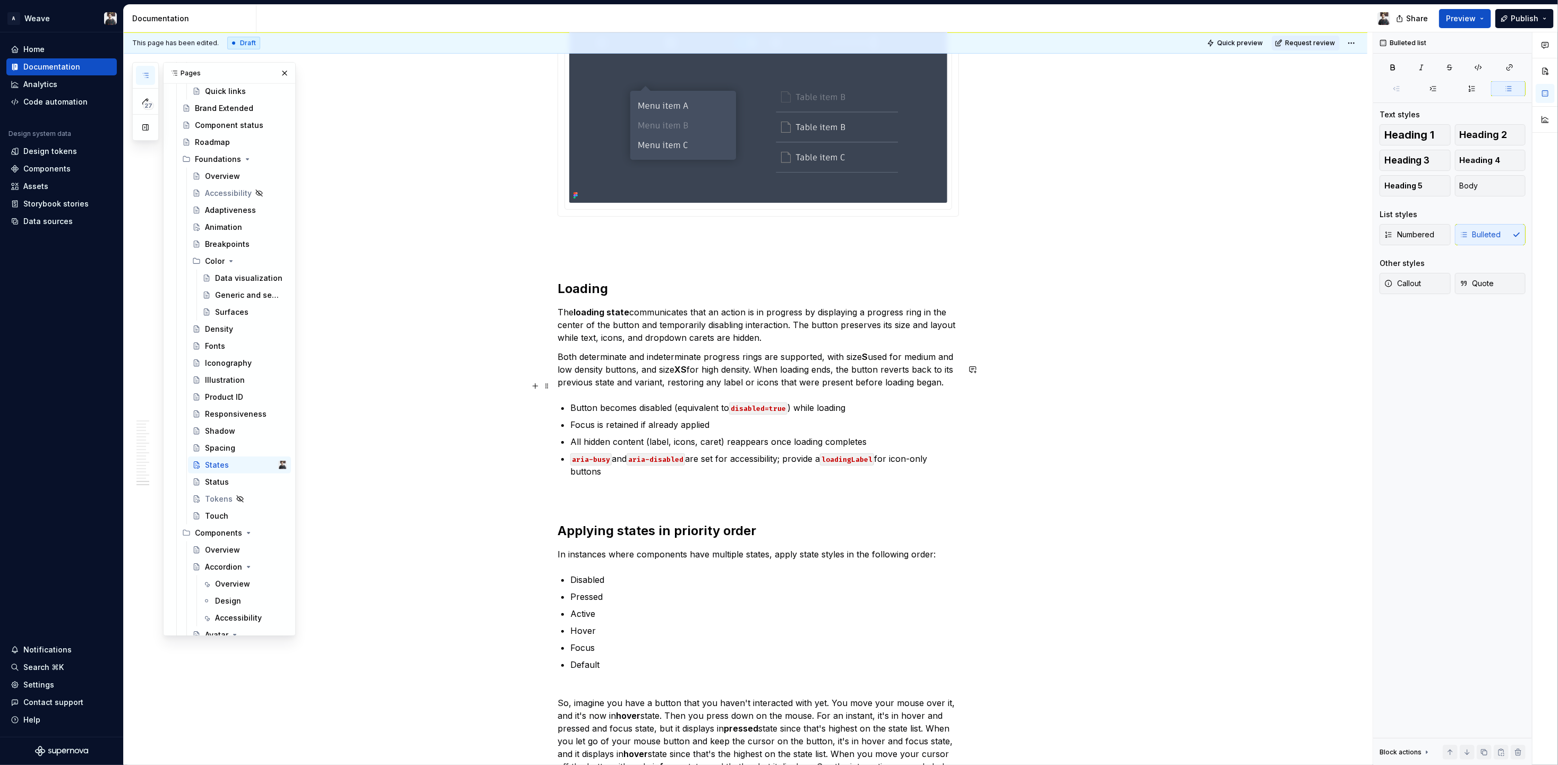
click at [592, 418] on p "Focus is retained if already applied" at bounding box center [764, 424] width 389 height 13
click at [662, 418] on p "Focus is retained if already applied" at bounding box center [764, 424] width 389 height 13
click at [602, 401] on ul "Button becomes disabled (equivalent to disabled=true ) while loading Focus is r…" at bounding box center [764, 439] width 389 height 76
type textarea "*"
